Goal: Task Accomplishment & Management: Complete application form

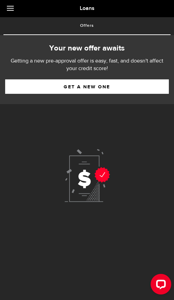
click at [130, 90] on link "Get a new one" at bounding box center [87, 86] width 164 height 14
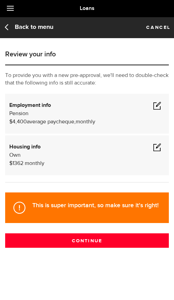
click at [160, 107] on span at bounding box center [157, 105] width 8 height 8
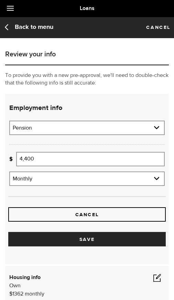
click at [88, 160] on input "4,400" at bounding box center [90, 159] width 148 height 14
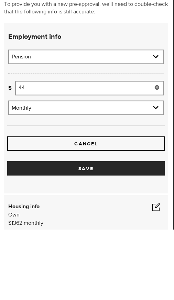
type input "4"
click at [94, 232] on button "Save" at bounding box center [86, 239] width 157 height 14
type input "3,006"
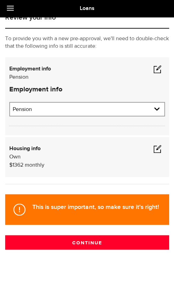
scroll to position [0, 0]
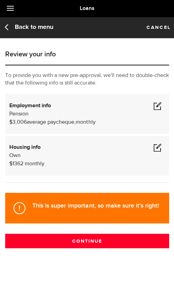
click at [161, 150] on span at bounding box center [157, 147] width 8 height 8
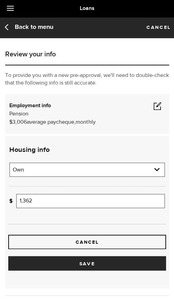
click at [159, 175] on select "Residential status Rent Own Living with parents Other" at bounding box center [87, 170] width 154 height 14
select select "Rent"
click at [59, 204] on input "1,362" at bounding box center [90, 200] width 148 height 14
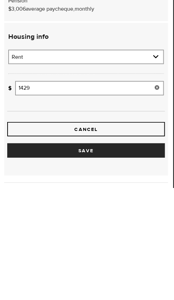
click at [95, 256] on button "Save" at bounding box center [86, 263] width 157 height 14
type input "1,429"
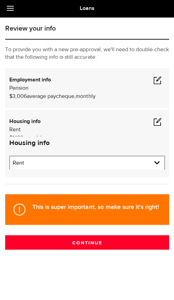
scroll to position [0, 0]
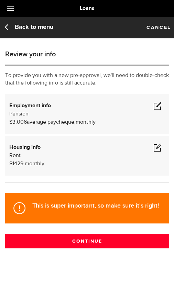
click at [132, 246] on button "Continue" at bounding box center [87, 240] width 164 height 14
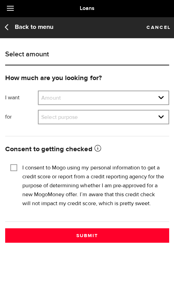
click at [164, 100] on select "Amount $500 $1000 $2000 $3000 $4000 $5000 $6000 $7000 $8000 $9000 $10000 $11000…" at bounding box center [103, 98] width 130 height 14
select select "3000"
click at [163, 114] on select "Select purpose Credit Card Refinancing/Pay Off Credit Cards Debt Consolidation …" at bounding box center [103, 117] width 130 height 14
select select "Debt Consolidation"
click at [17, 165] on input "I consent to Mogo using my personal information to get a credit score or report…" at bounding box center [13, 166] width 7 height 7
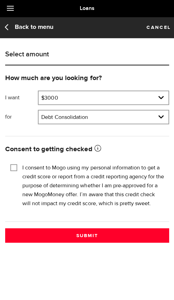
checkbox input "true"
click at [98, 235] on button "Submit" at bounding box center [87, 235] width 164 height 14
